Goal: Transaction & Acquisition: Purchase product/service

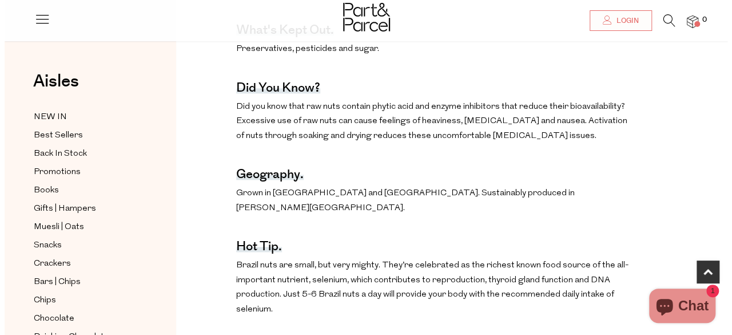
scroll to position [661, 0]
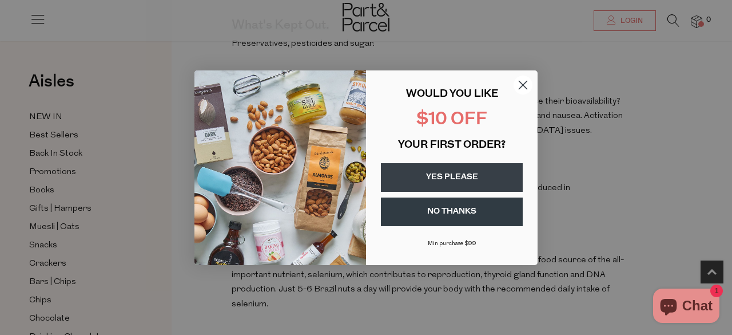
click at [522, 82] on circle "Close dialog" at bounding box center [523, 84] width 19 height 19
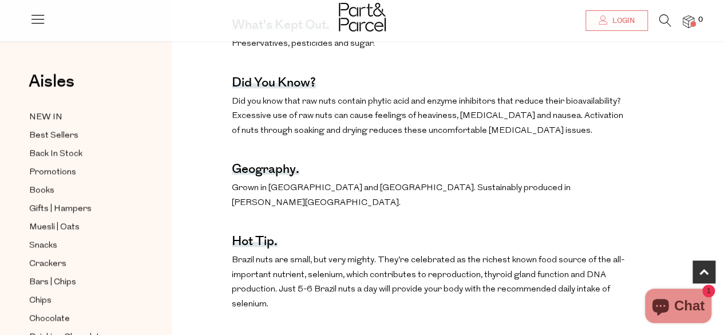
click at [660, 14] on icon at bounding box center [665, 20] width 12 height 13
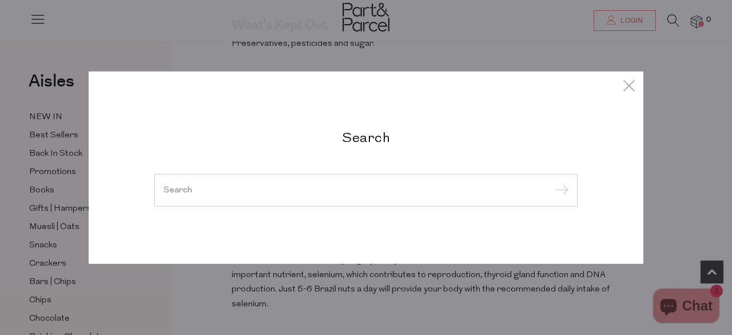
click at [350, 177] on div at bounding box center [365, 189] width 423 height 33
click at [190, 192] on input "search" at bounding box center [366, 189] width 405 height 9
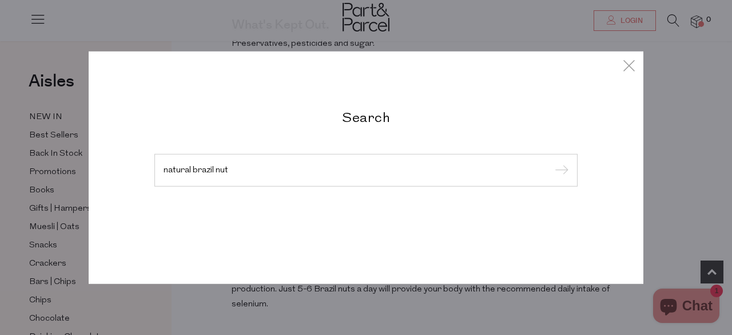
type input "natural brazil nut"
click at [552, 162] on input "submit" at bounding box center [560, 170] width 17 height 17
